Goal: Check status: Check status

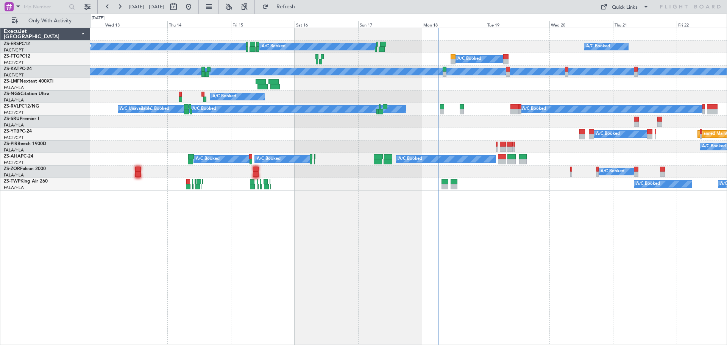
click at [405, 259] on div "A/C Booked A/C Booked A/C Booked A/C Booked A/C Booked A/C Booked A/C Unavailab…" at bounding box center [408, 186] width 637 height 317
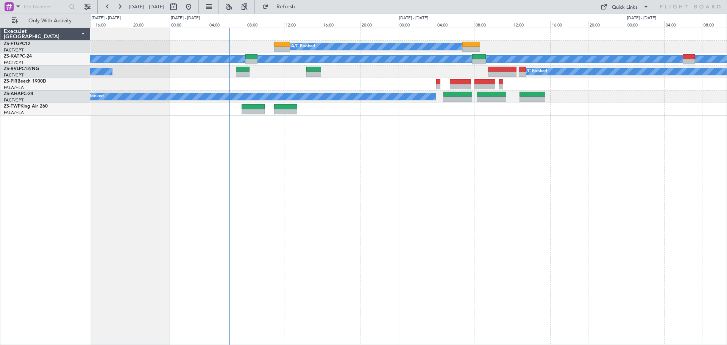
click at [466, 206] on div "A/C Booked A/C Unavailable A/C Unavailable A/C Booked A/C Booked A/C Booked 05:…" at bounding box center [408, 186] width 637 height 317
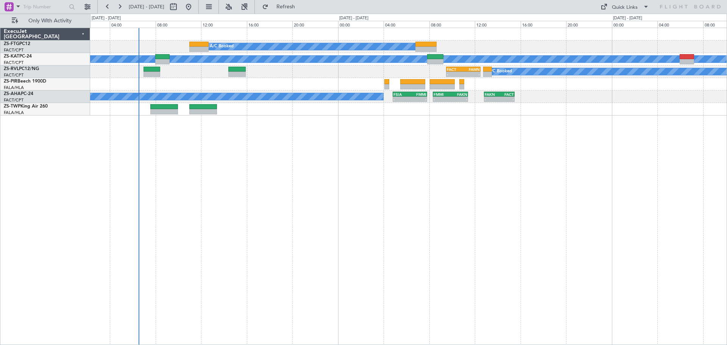
click at [223, 218] on div "A/C Booked A/C Unavailable A/C Booked - - FACT 09:30 Z FAMN 12:30 Z A/C Unavail…" at bounding box center [408, 186] width 637 height 317
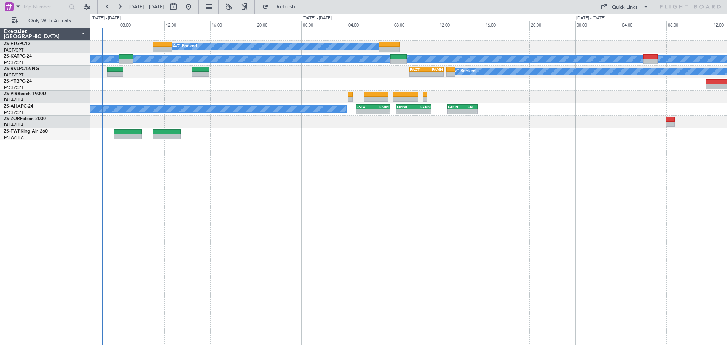
click at [588, 232] on div "A/C Booked A/C Unavailable A/C Booked - - FACT 09:30 Z FAMN 12:30 Z A/C Unavail…" at bounding box center [408, 186] width 637 height 317
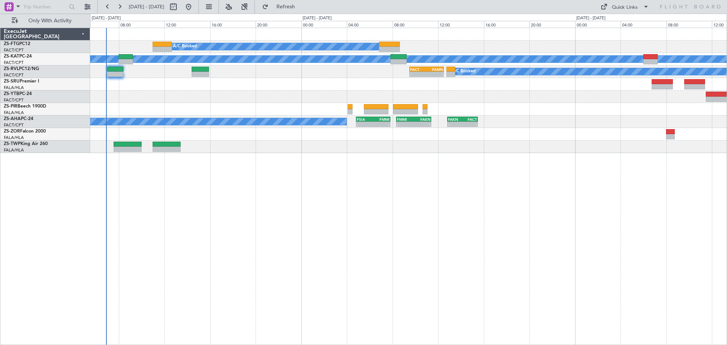
click at [439, 235] on div "A/C Booked A/C Unavailable A/C Booked - - FACT 09:30 Z FAMN 12:30 Z A/C Unavail…" at bounding box center [408, 186] width 637 height 317
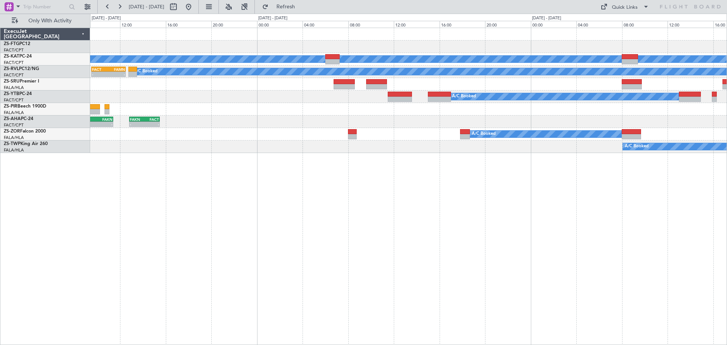
click at [251, 254] on div "A/C Booked A/C Unavailable A/C Booked - - FACT 09:30 Z FAMN 12:30 Z A/C Booked …" at bounding box center [408, 186] width 637 height 317
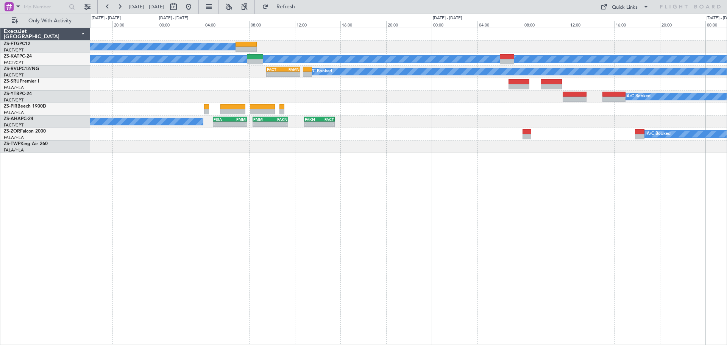
click at [383, 244] on div "A/C Booked A/C Unavailable A/C Booked FACT 09:30 Z FAMN 12:30 Z - - A/C Booked …" at bounding box center [408, 186] width 637 height 317
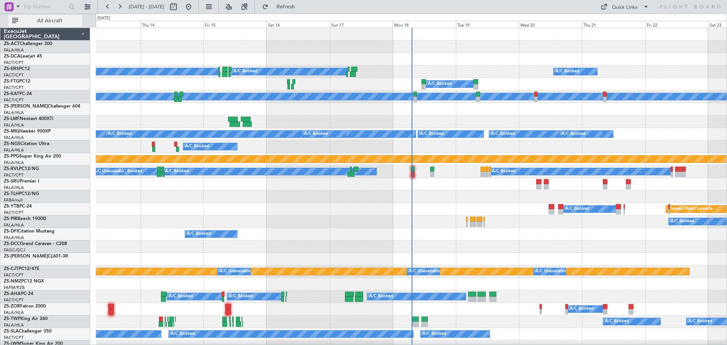
click at [62, 25] on button "All Aircraft" at bounding box center [45, 21] width 74 height 12
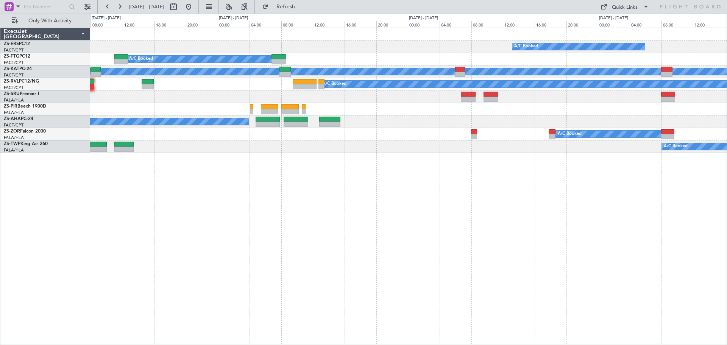
click at [350, 275] on div "A/C Booked A/C Booked A/C Unavailable A/C Booked - - FAMN 11:35 Z FACT 15:30 Z …" at bounding box center [408, 186] width 637 height 317
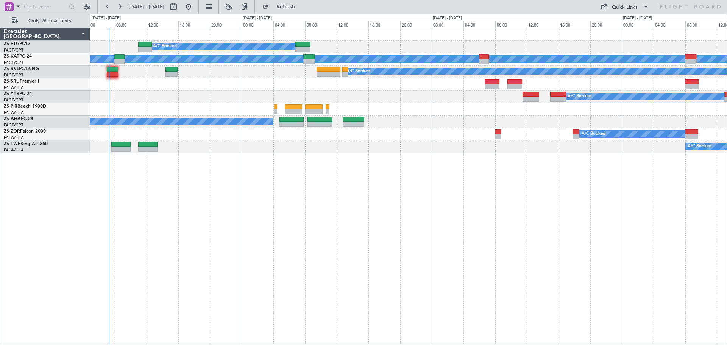
click at [352, 289] on div "A/C Booked A/C Unavailable A/C Booked A/C Unavailable A/C Booked Planned Maint …" at bounding box center [408, 186] width 637 height 317
